Goal: Find specific page/section: Find specific page/section

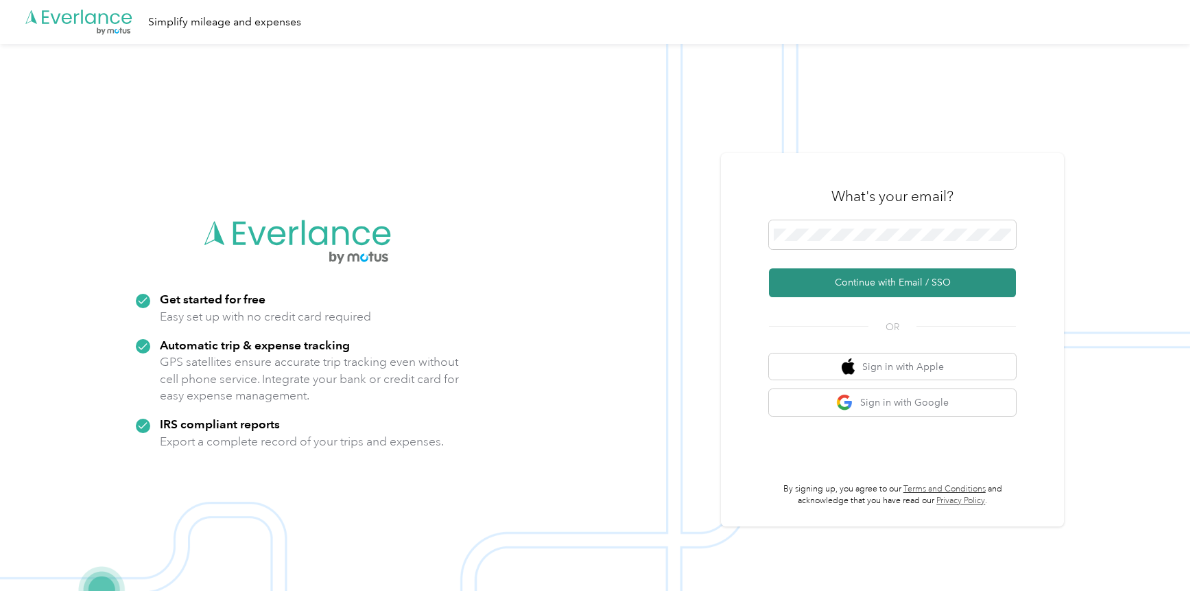
click at [865, 283] on button "Continue with Email / SSO" at bounding box center [892, 282] width 247 height 29
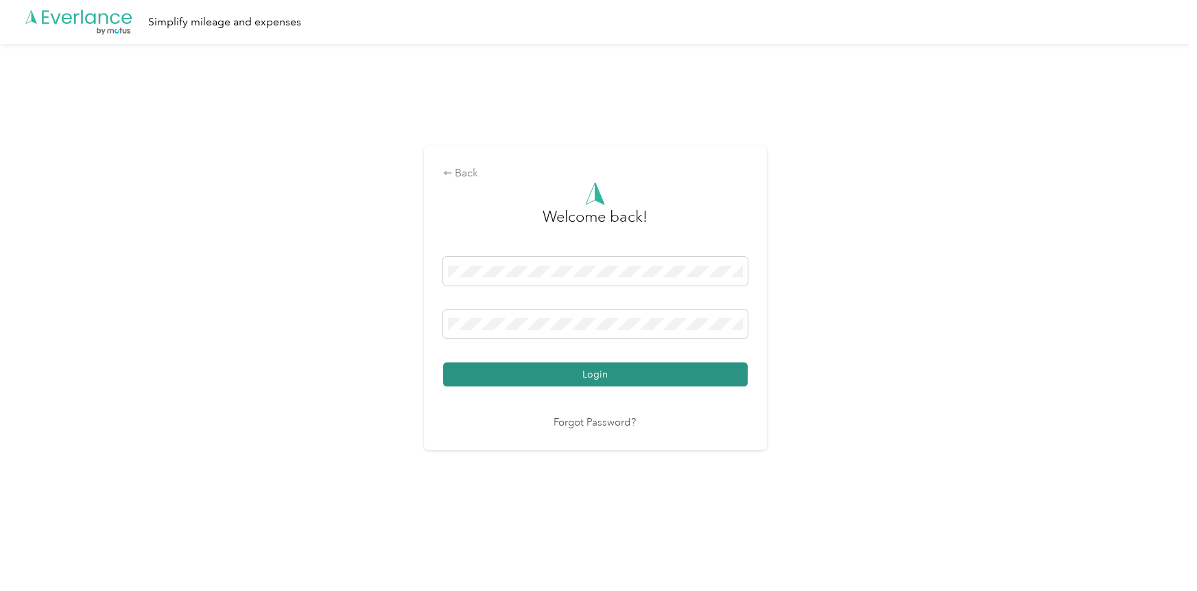
click at [592, 377] on button "Login" at bounding box center [595, 374] width 305 height 24
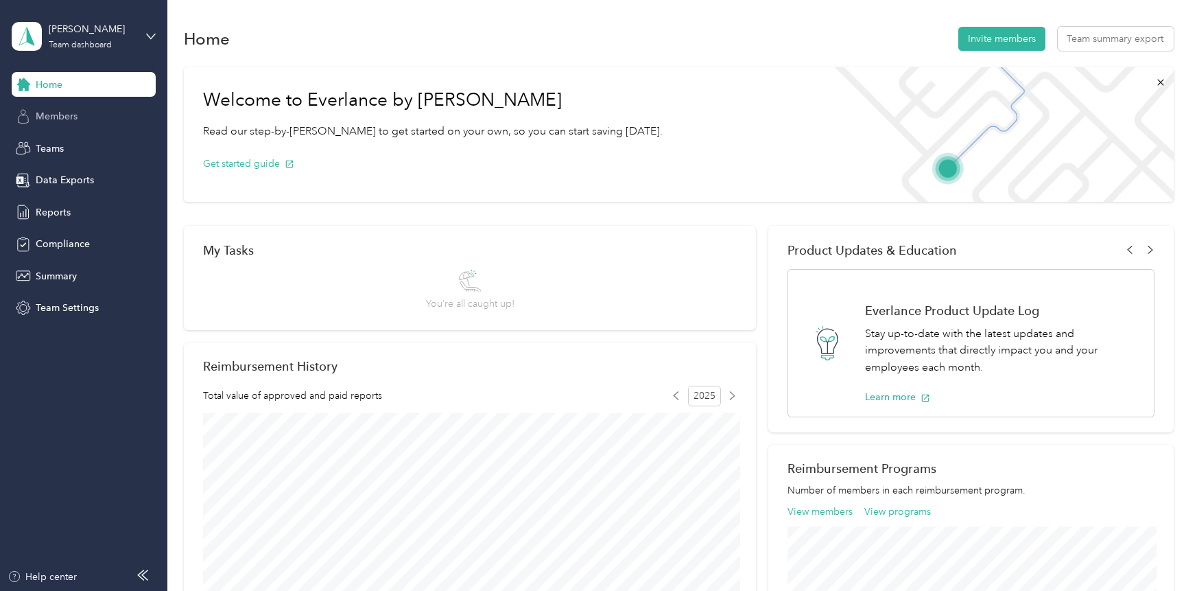
click at [78, 121] on div "Members" at bounding box center [84, 116] width 144 height 25
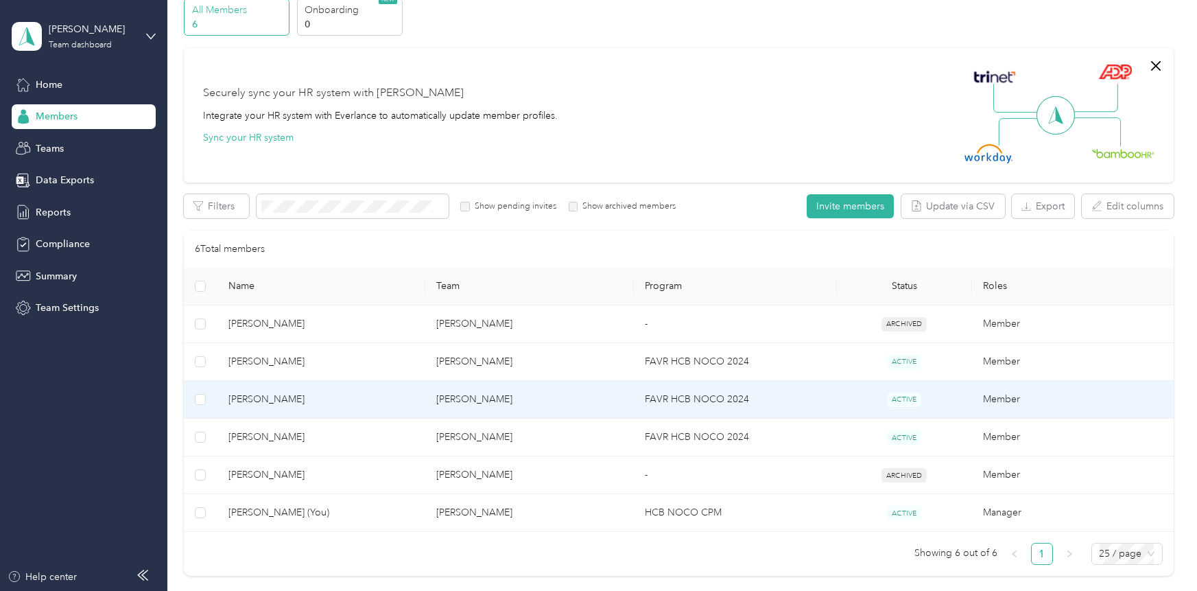
scroll to position [65, 0]
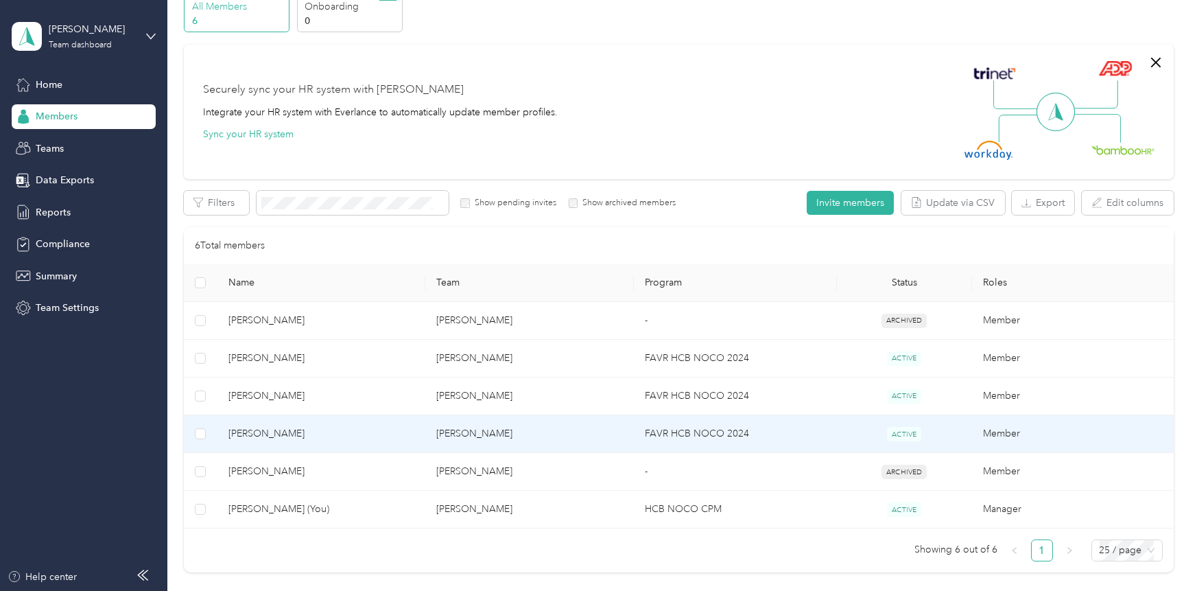
click at [290, 426] on span "[PERSON_NAME]" at bounding box center [321, 433] width 186 height 15
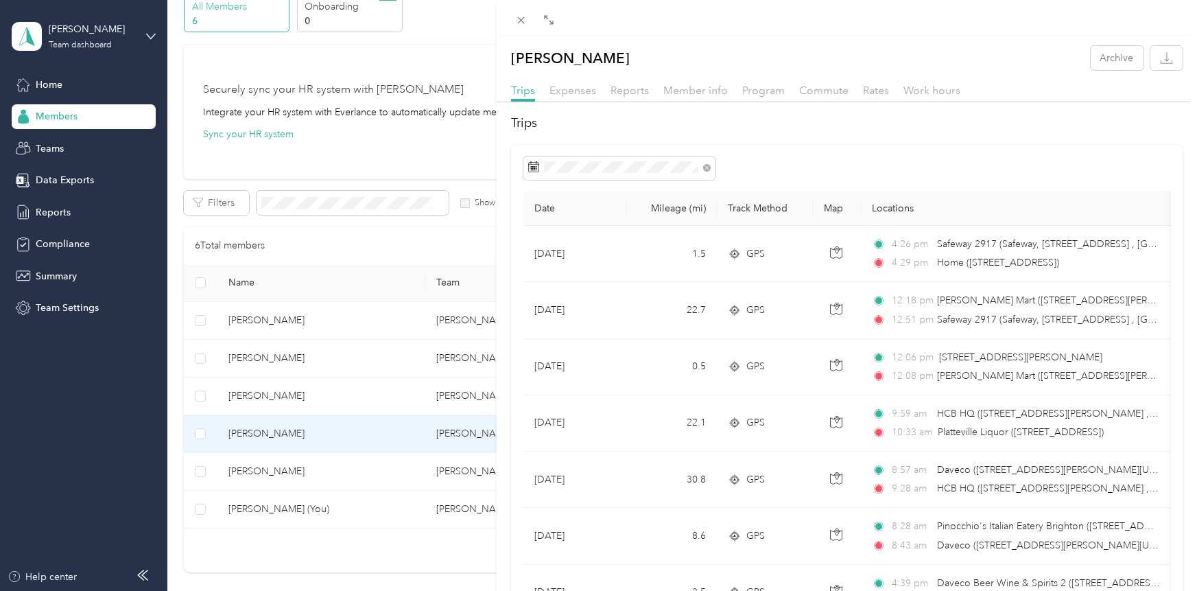
click at [305, 429] on div "[PERSON_NAME] Archive Trips Expenses Reports Member info Program Commute Rates …" at bounding box center [598, 295] width 1197 height 591
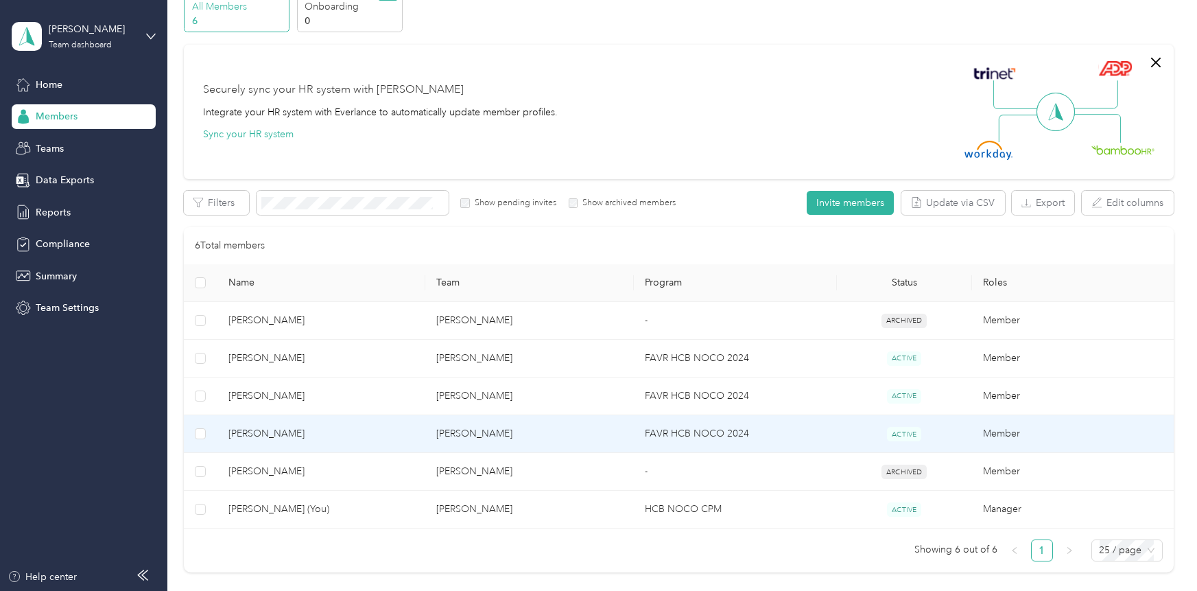
click at [302, 430] on span "[PERSON_NAME]" at bounding box center [321, 433] width 186 height 15
